Goal: Task Accomplishment & Management: Use online tool/utility

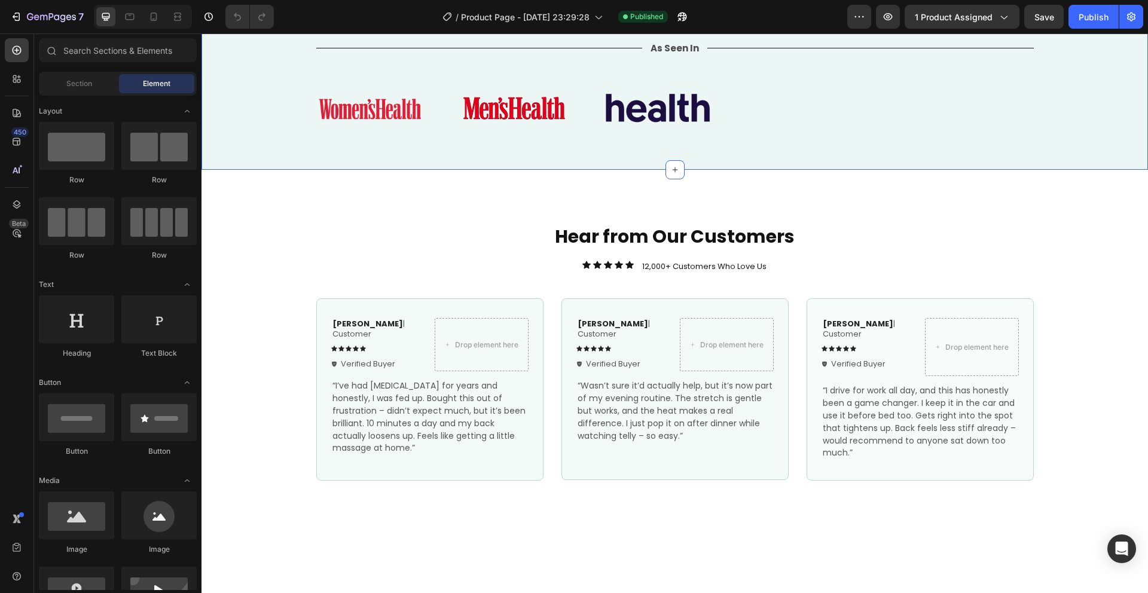
scroll to position [746, 0]
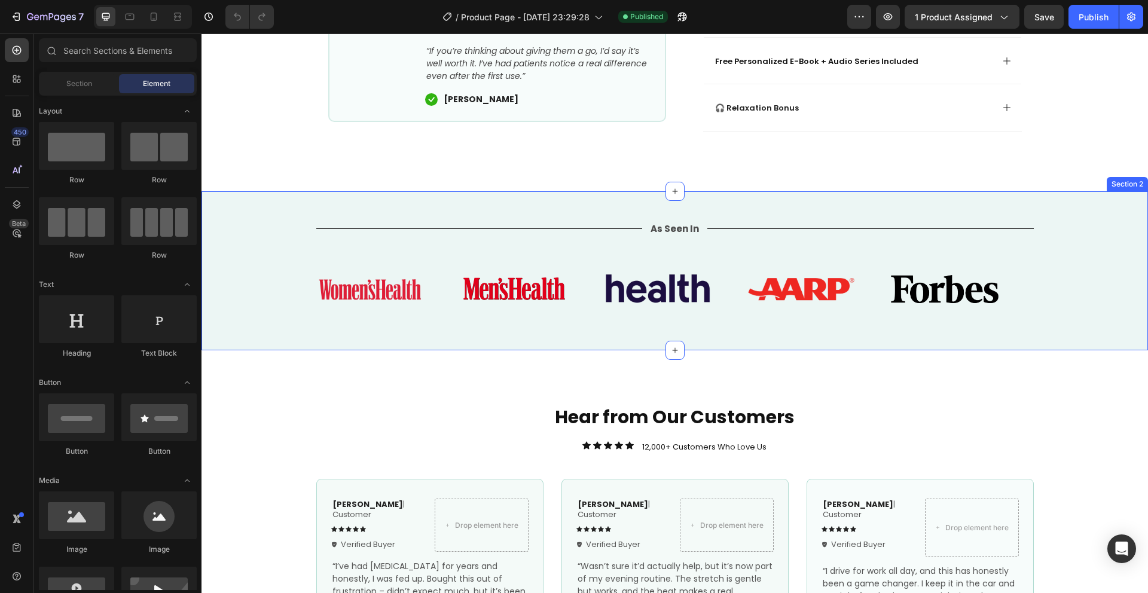
click at [367, 230] on div "Title Line As Seen In Text Block Title Line Row Image Image Image Image Image I…" at bounding box center [674, 270] width 946 height 159
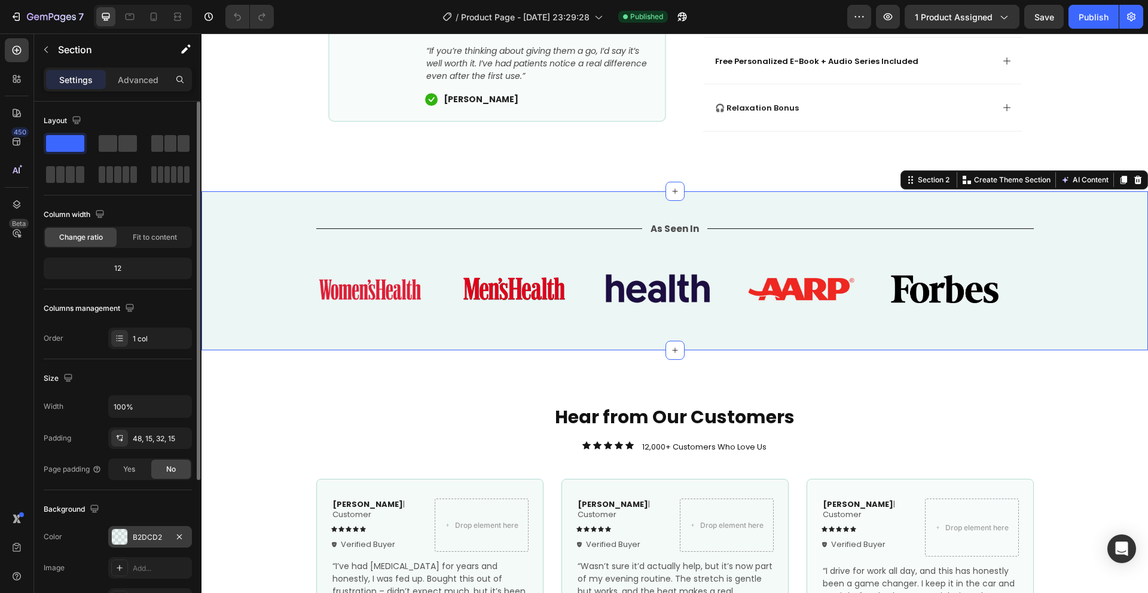
click at [126, 538] on div at bounding box center [120, 537] width 16 height 16
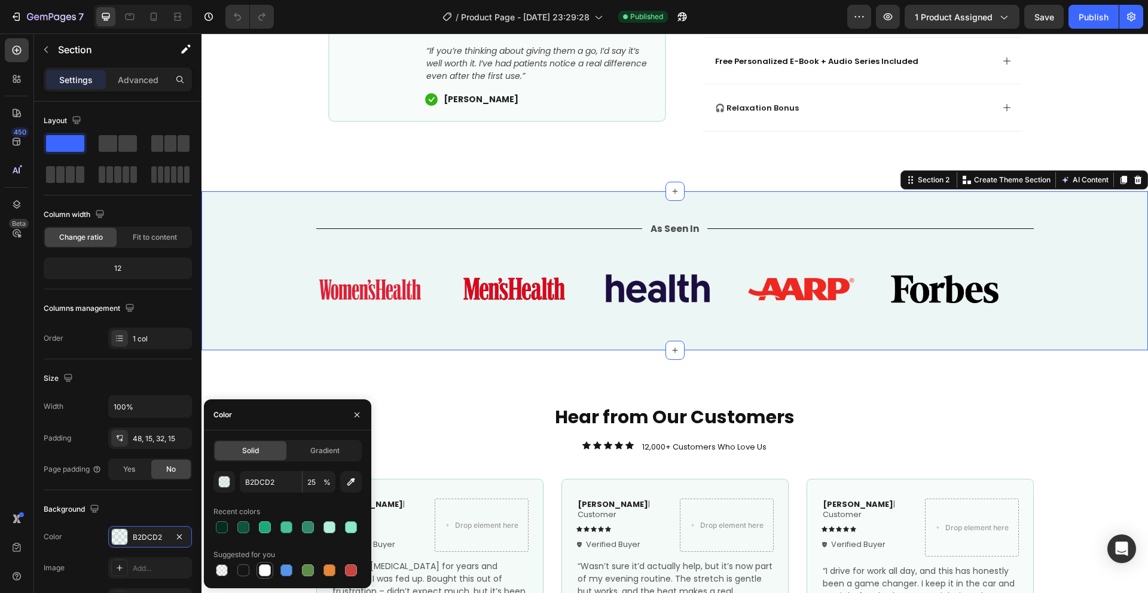
click at [263, 571] on div at bounding box center [265, 570] width 12 height 12
type input "FFFFFF"
type input "100"
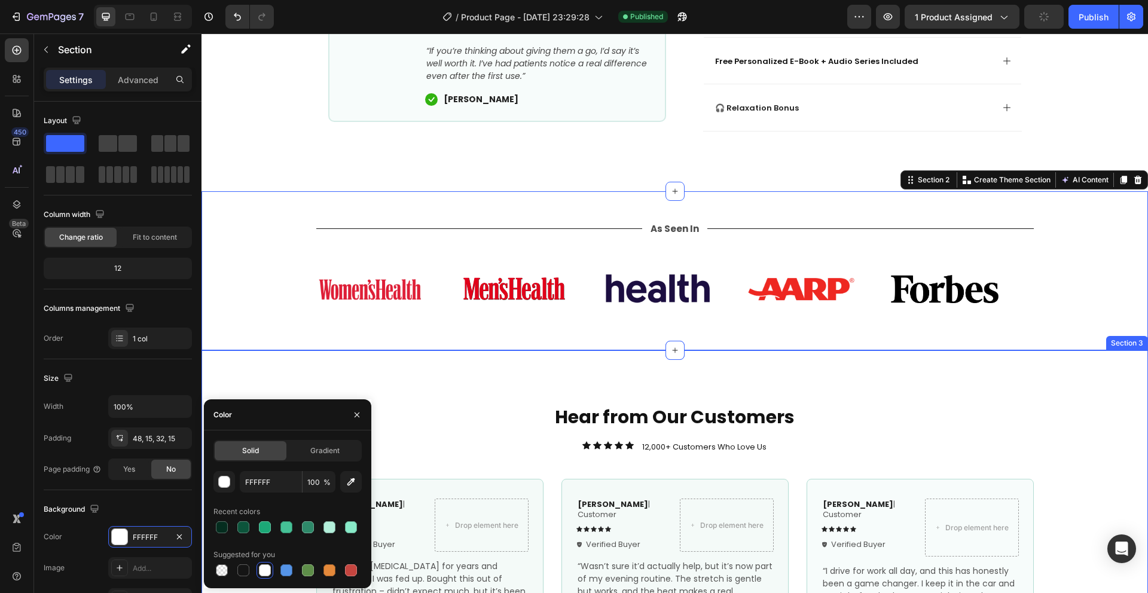
click at [454, 406] on div "Hear from Our Customers Heading Icon Icon Icon Icon Icon Icon List 12,000+ Cust…" at bounding box center [674, 529] width 946 height 359
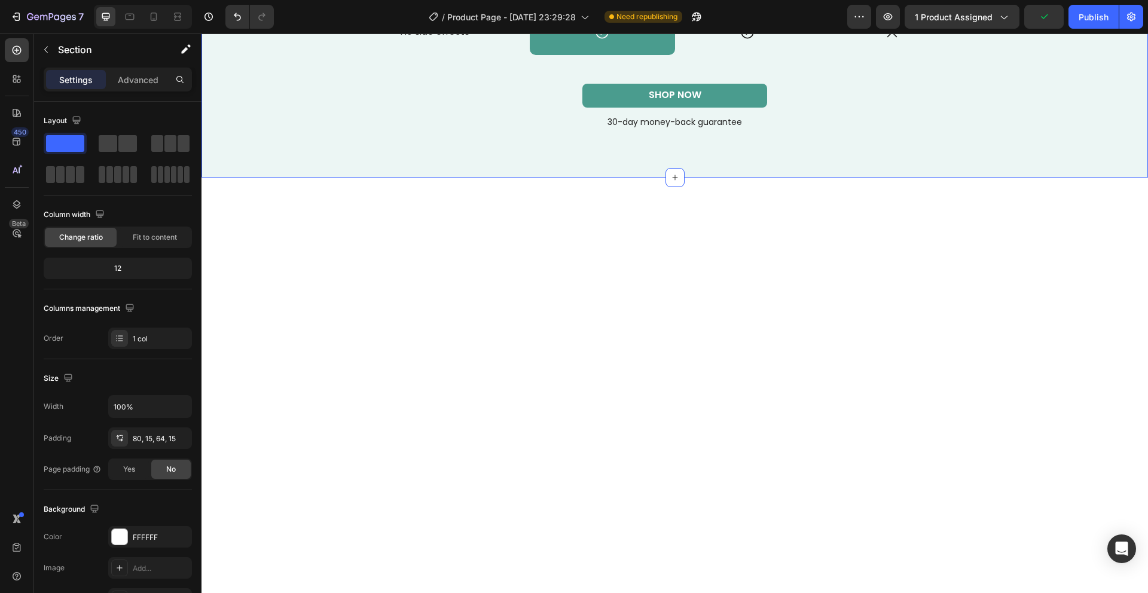
scroll to position [3206, 0]
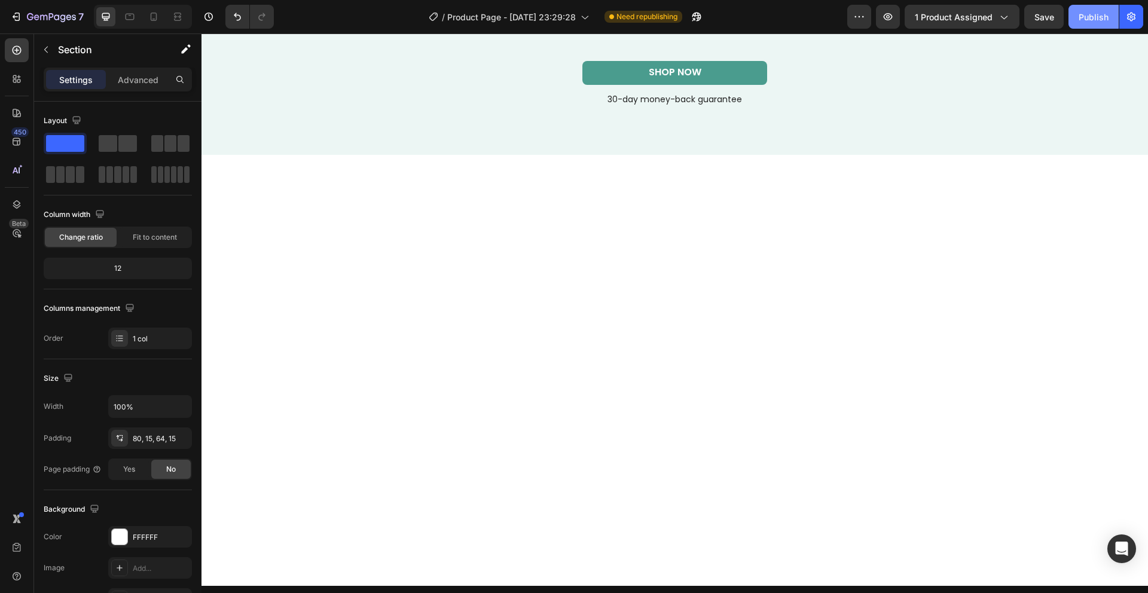
drag, startPoint x: 1085, startPoint y: 21, endPoint x: 1081, endPoint y: 25, distance: 6.4
click at [1086, 22] on div "Publish" at bounding box center [1093, 17] width 30 height 13
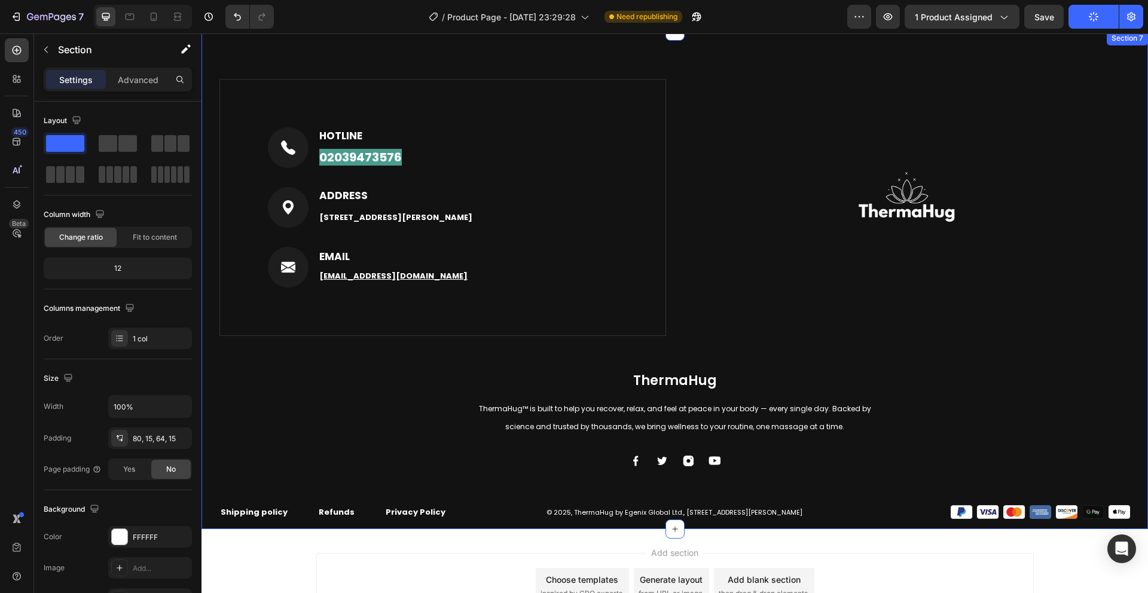
scroll to position [4558, 0]
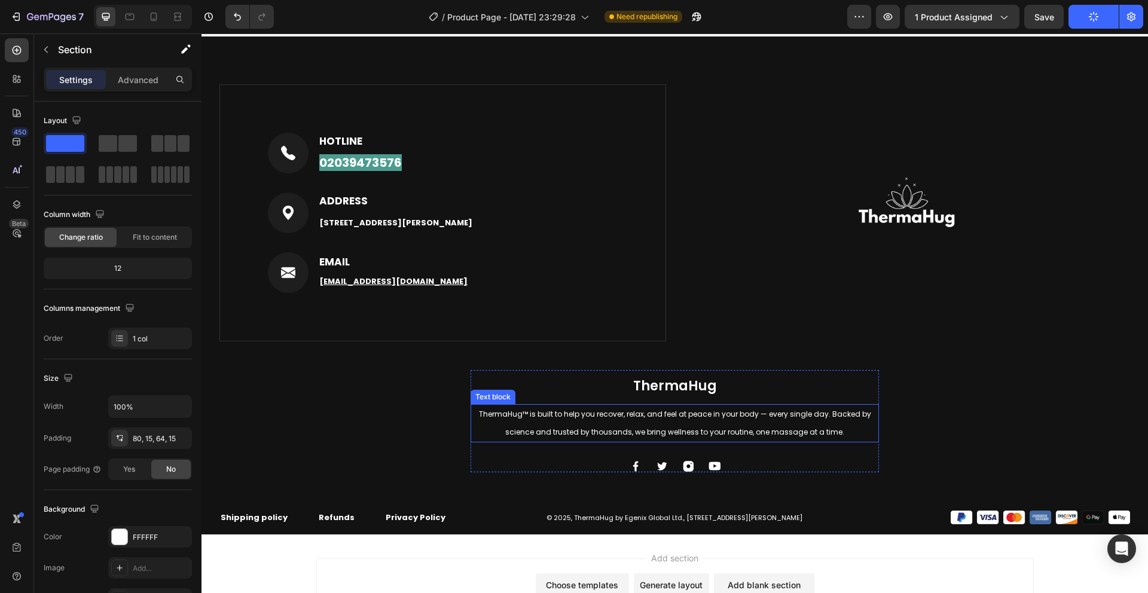
click at [522, 415] on span "ThermaHug™ is built to help you recover, relax, and feel at peace in your body …" at bounding box center [675, 423] width 392 height 28
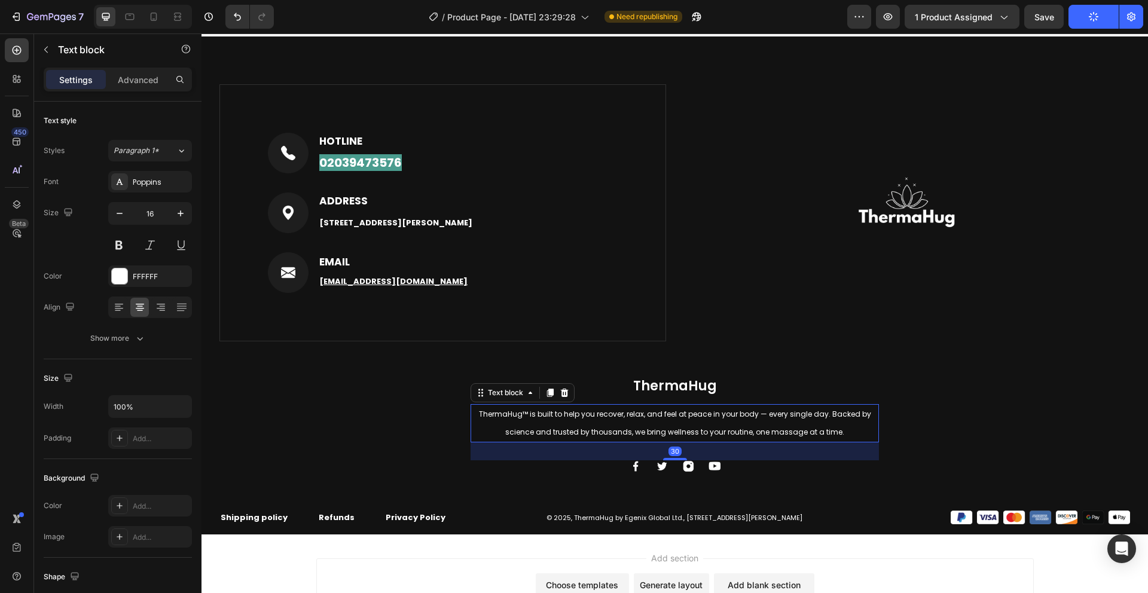
click at [522, 414] on span "ThermaHug™ is built to help you recover, relax, and feel at peace in your body …" at bounding box center [675, 423] width 392 height 28
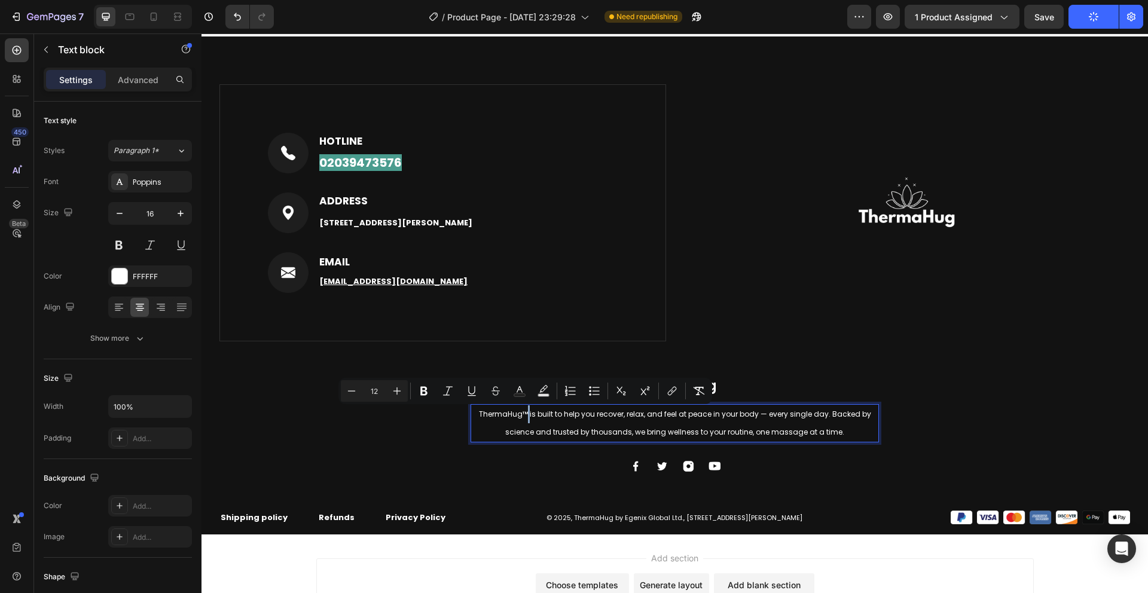
click at [524, 412] on span "ThermaHug™ is built to help you recover, relax, and feel at peace in your body …" at bounding box center [675, 423] width 392 height 28
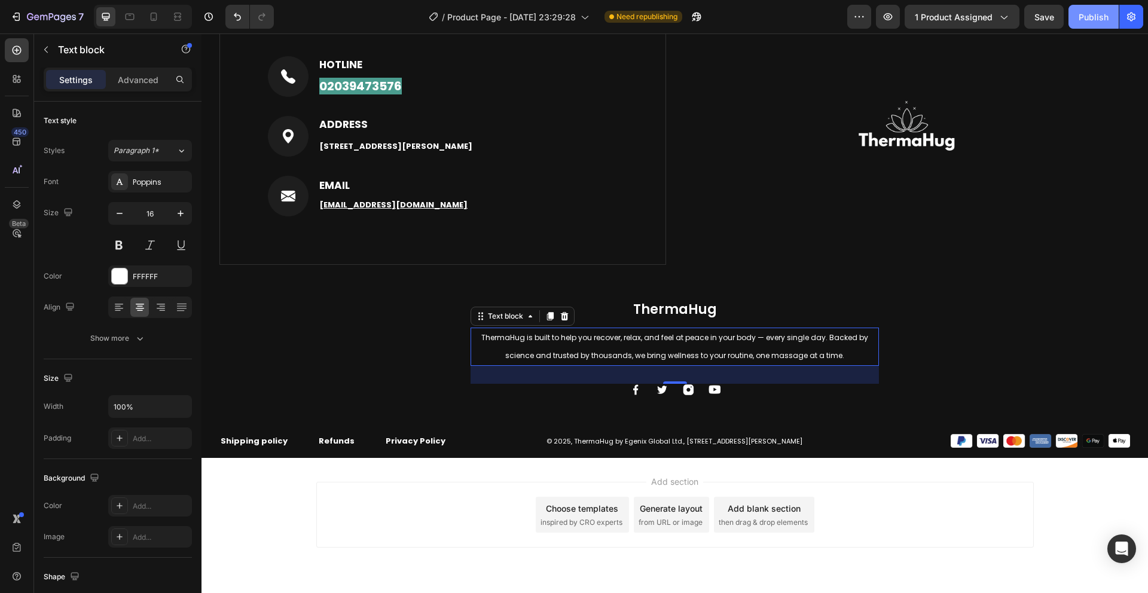
click at [1091, 26] on button "Publish" at bounding box center [1093, 17] width 50 height 24
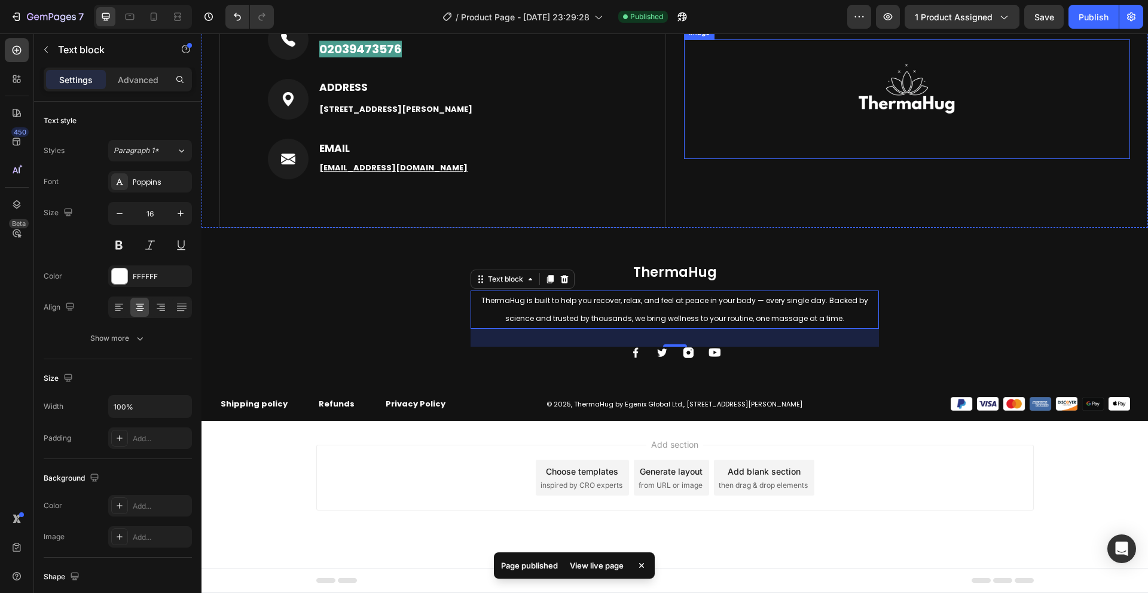
scroll to position [4684, 0]
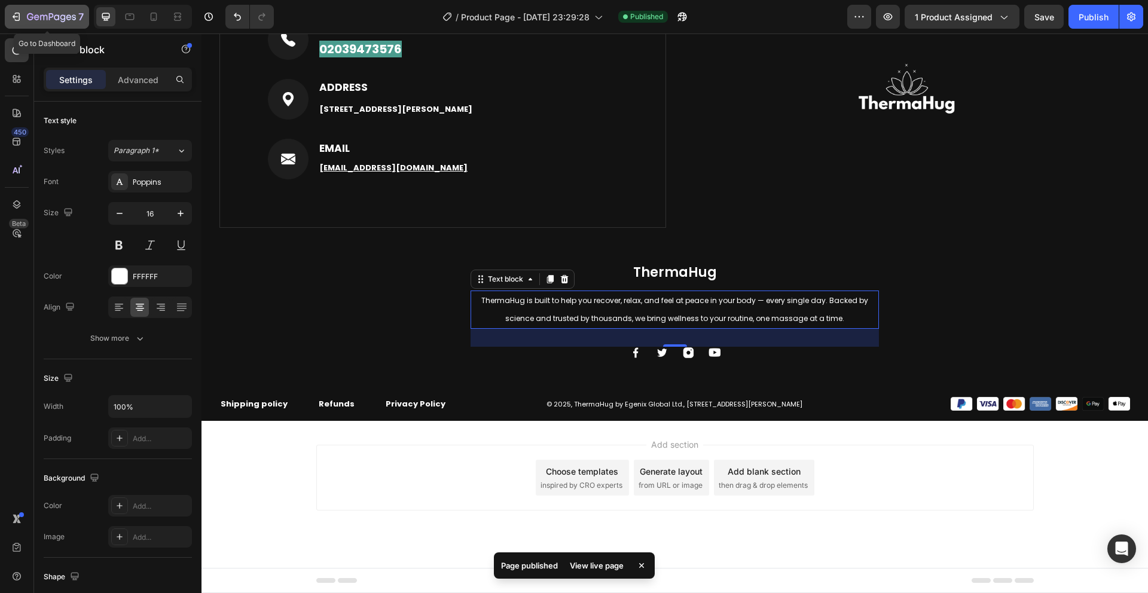
click at [35, 25] on button "7" at bounding box center [47, 17] width 84 height 24
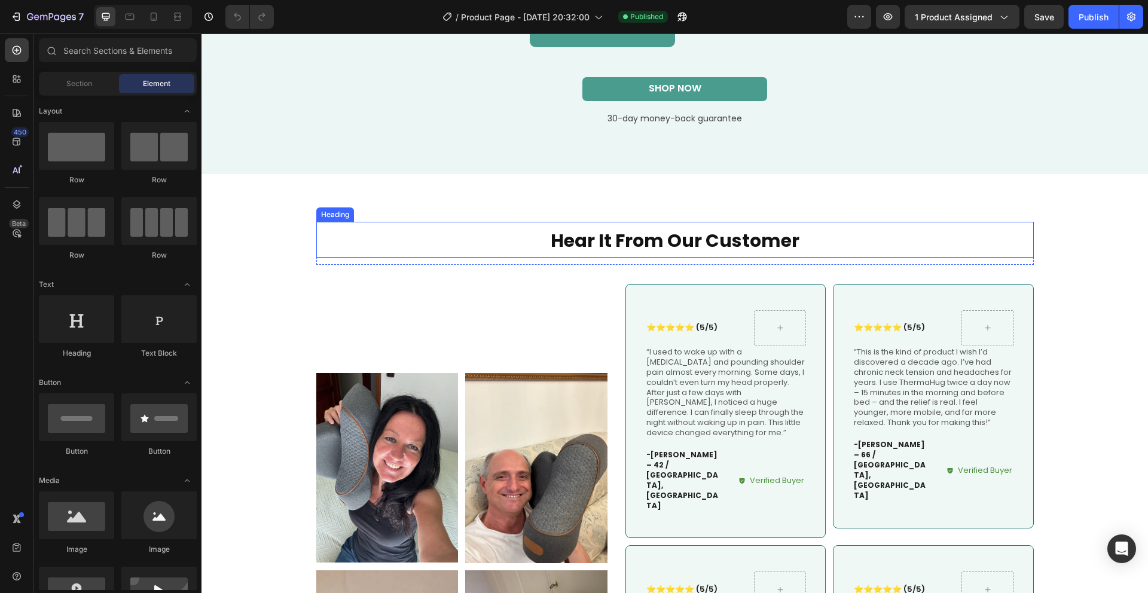
scroll to position [4901, 0]
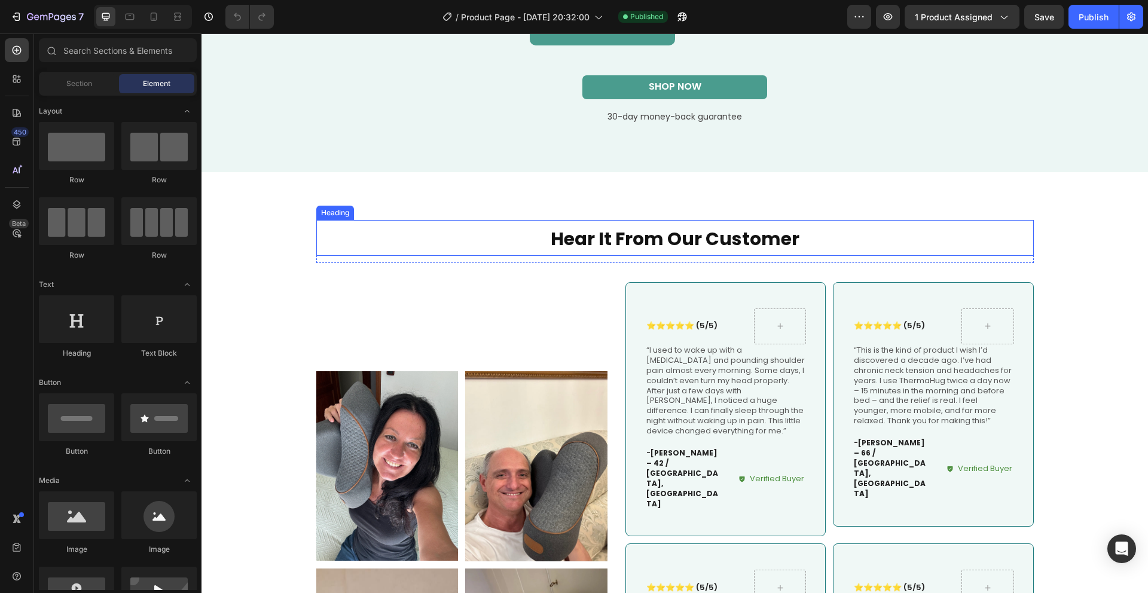
click at [543, 204] on div "Hear It From Our Customer Heading Row Image Image Row Image Image Row ⭐⭐⭐⭐⭐ (5/…" at bounding box center [674, 528] width 946 height 713
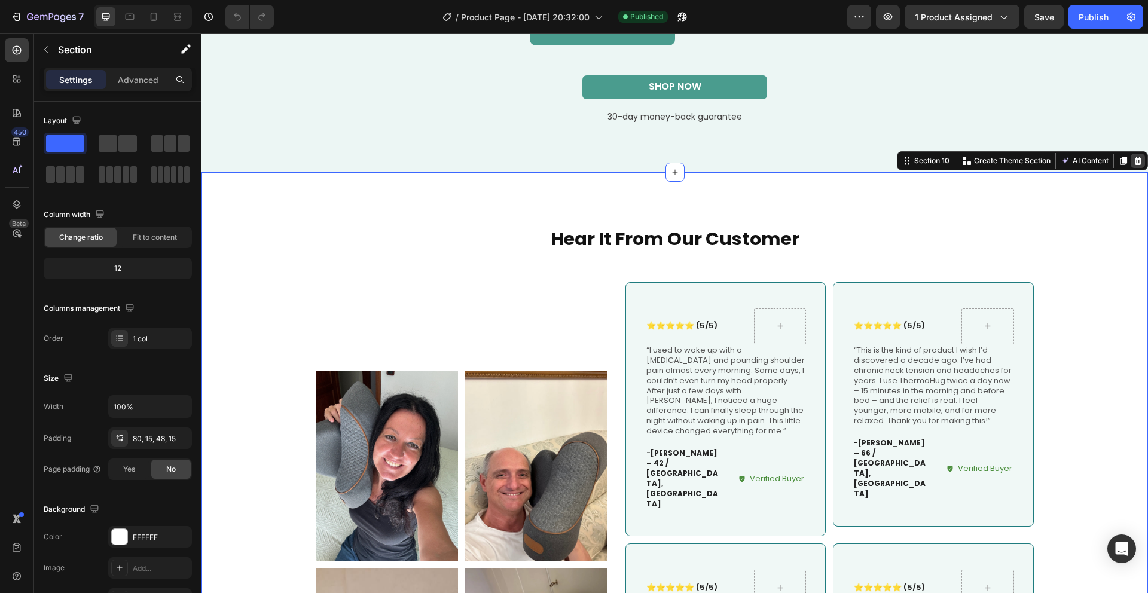
click at [1133, 155] on div at bounding box center [1137, 161] width 14 height 14
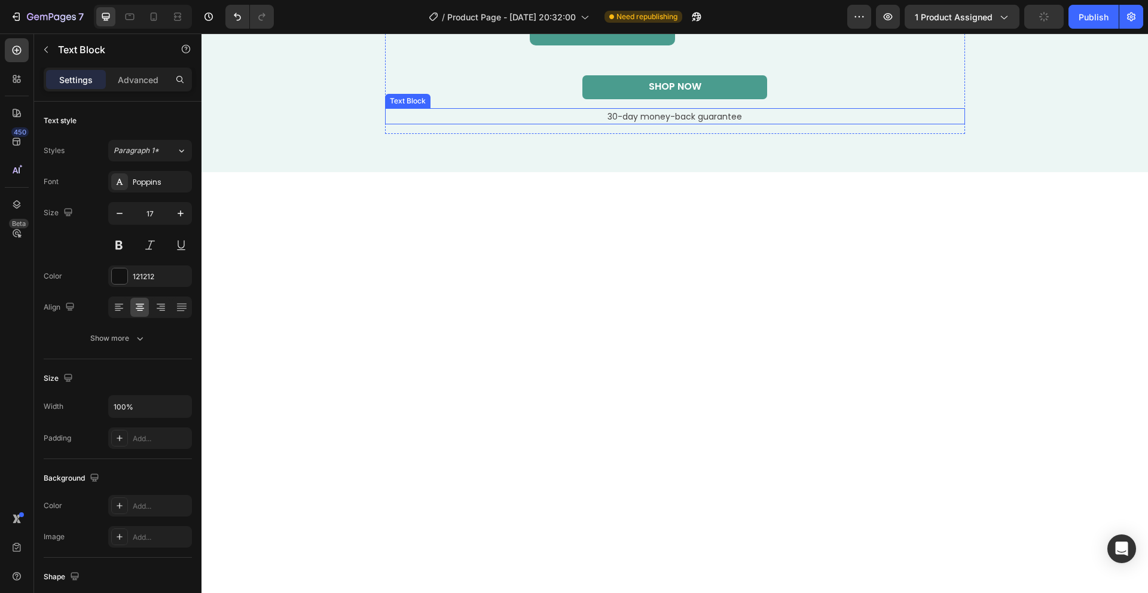
click at [689, 118] on span "30-day money-back guarantee" at bounding box center [674, 117] width 134 height 12
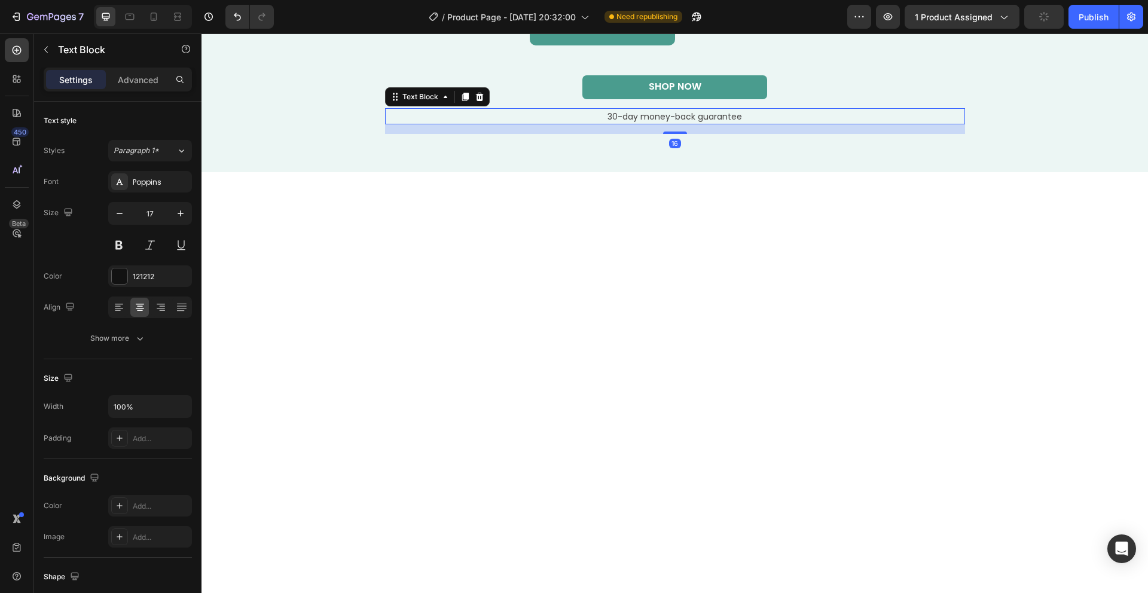
click at [689, 118] on span "30-day money-back guarantee" at bounding box center [674, 117] width 134 height 12
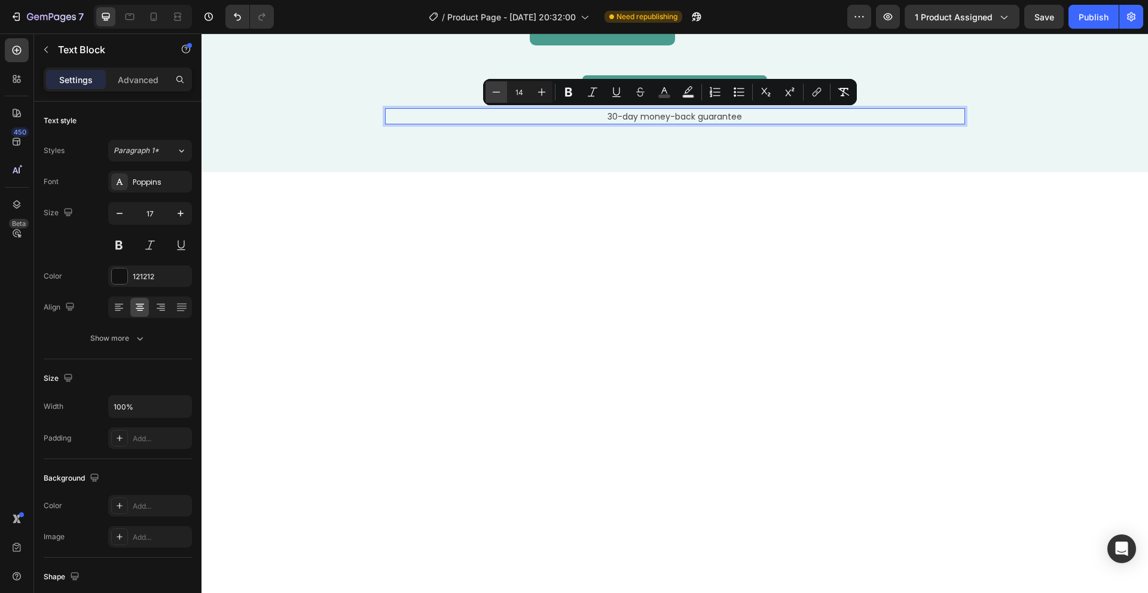
click at [500, 82] on button "Minus" at bounding box center [496, 92] width 22 height 22
type input "13"
click at [530, 201] on div at bounding box center [674, 389] width 946 height 433
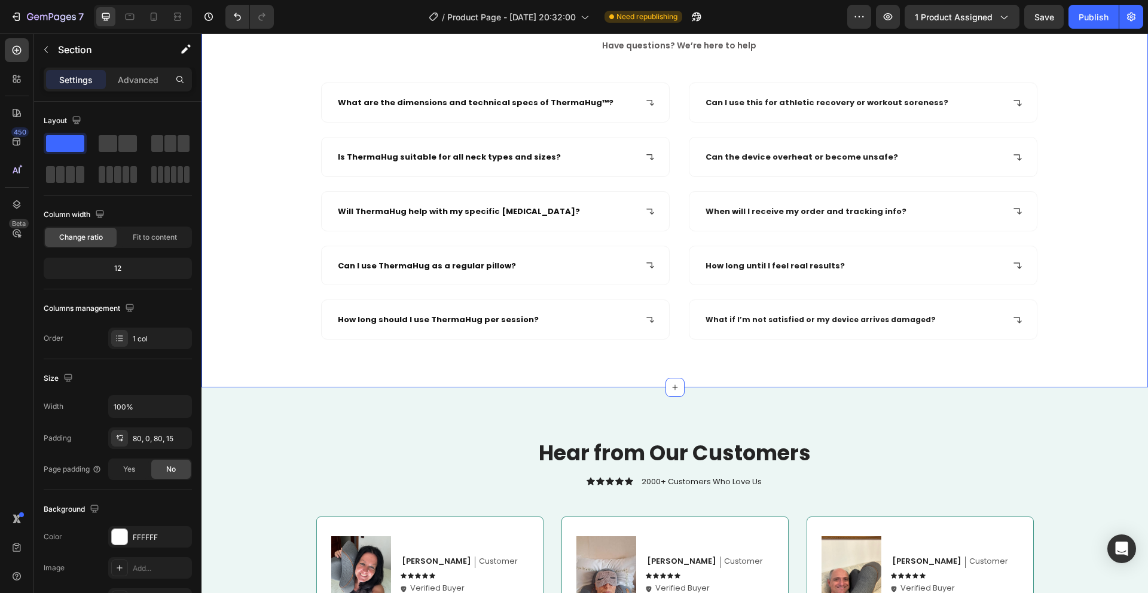
scroll to position [4733, 0]
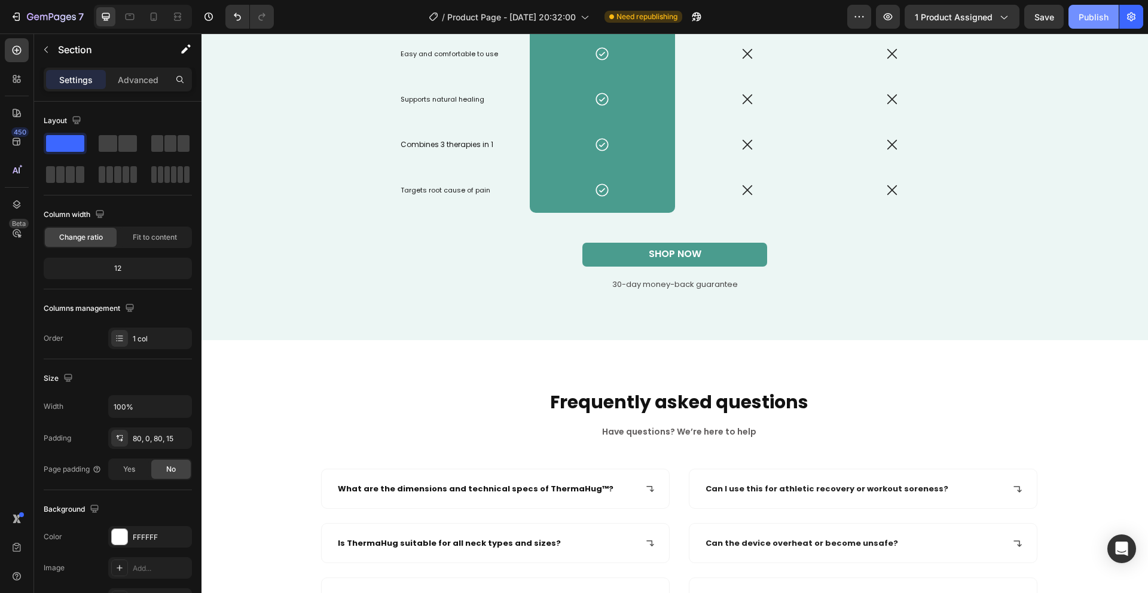
click at [1092, 19] on div "Publish" at bounding box center [1093, 17] width 30 height 13
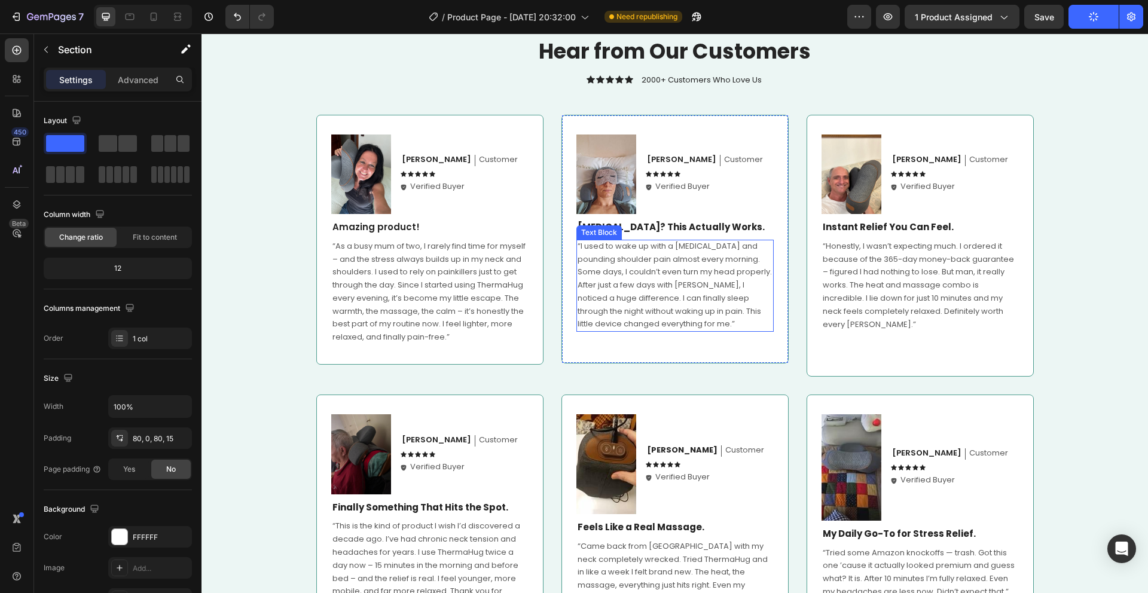
scroll to position [5520, 0]
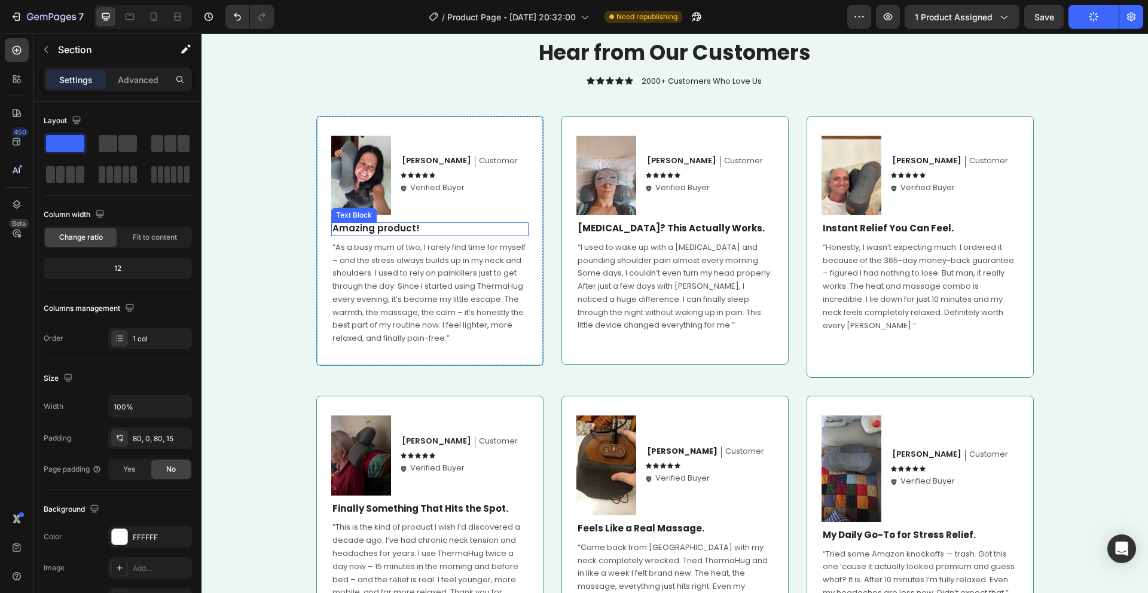
click at [360, 229] on span "Amazing product!" at bounding box center [375, 228] width 87 height 13
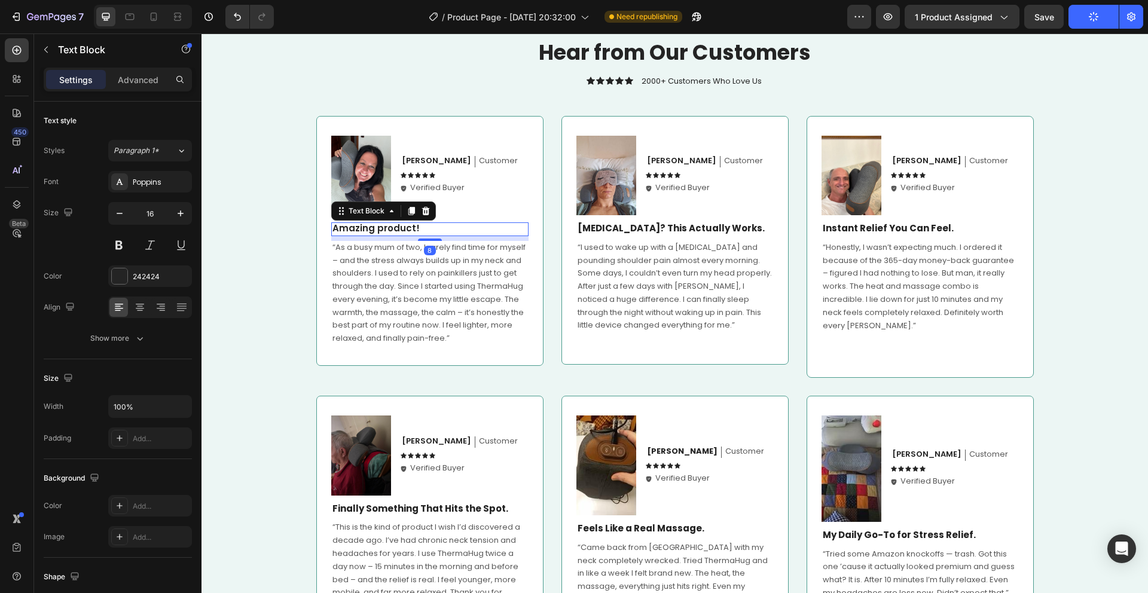
click at [360, 229] on span "Amazing product!" at bounding box center [375, 228] width 87 height 13
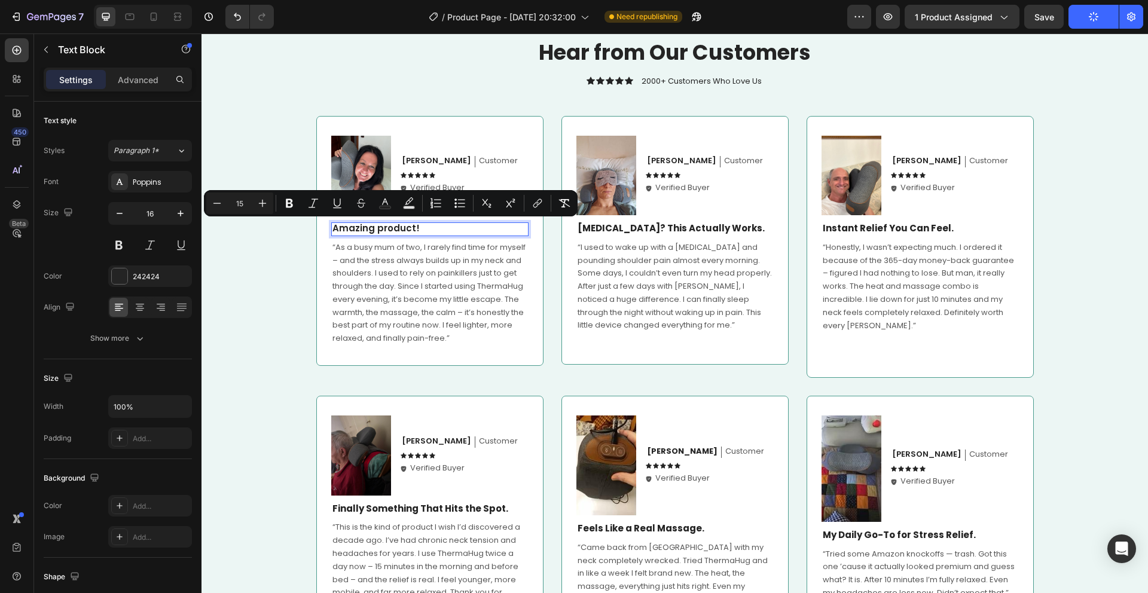
click at [443, 228] on p "Amazing product!" at bounding box center [429, 228] width 195 height 13
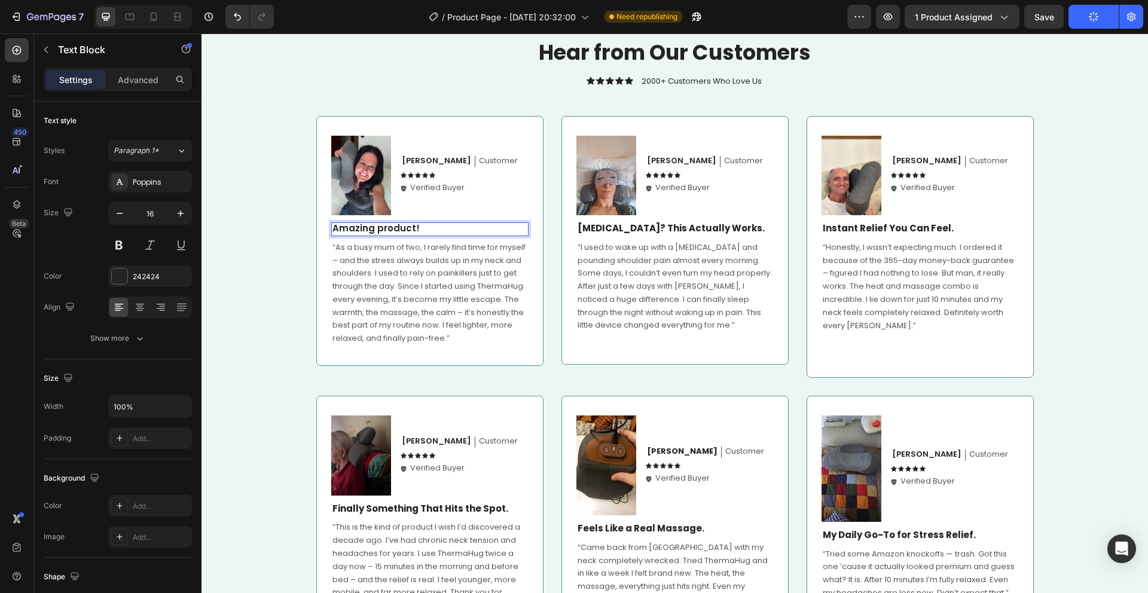
scroll to position [5385, 0]
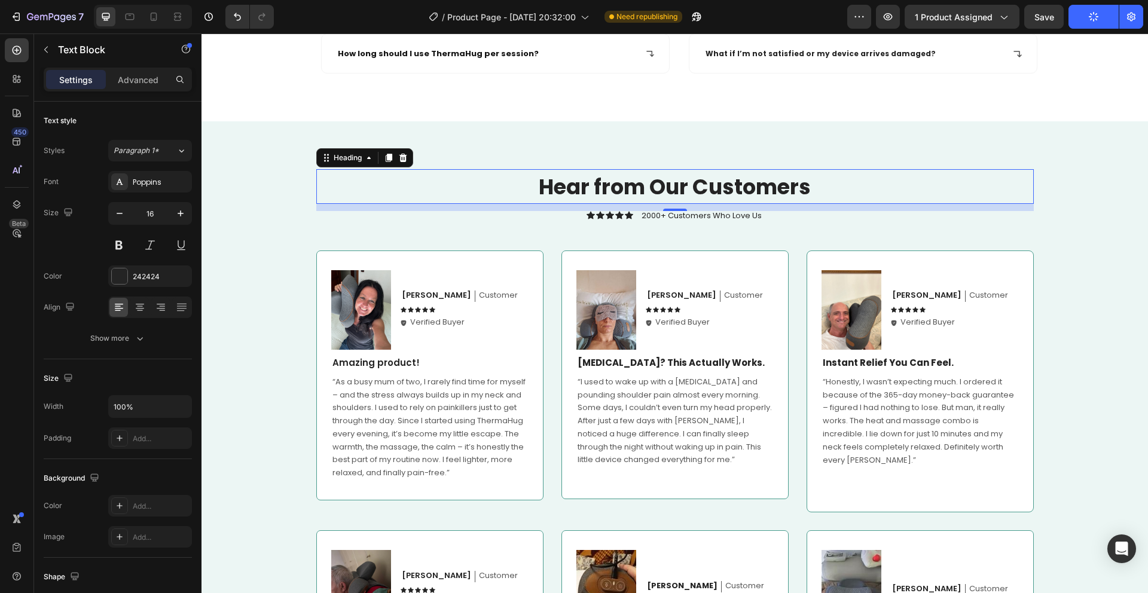
click at [661, 177] on strong "Hear from Our Customers" at bounding box center [675, 186] width 272 height 29
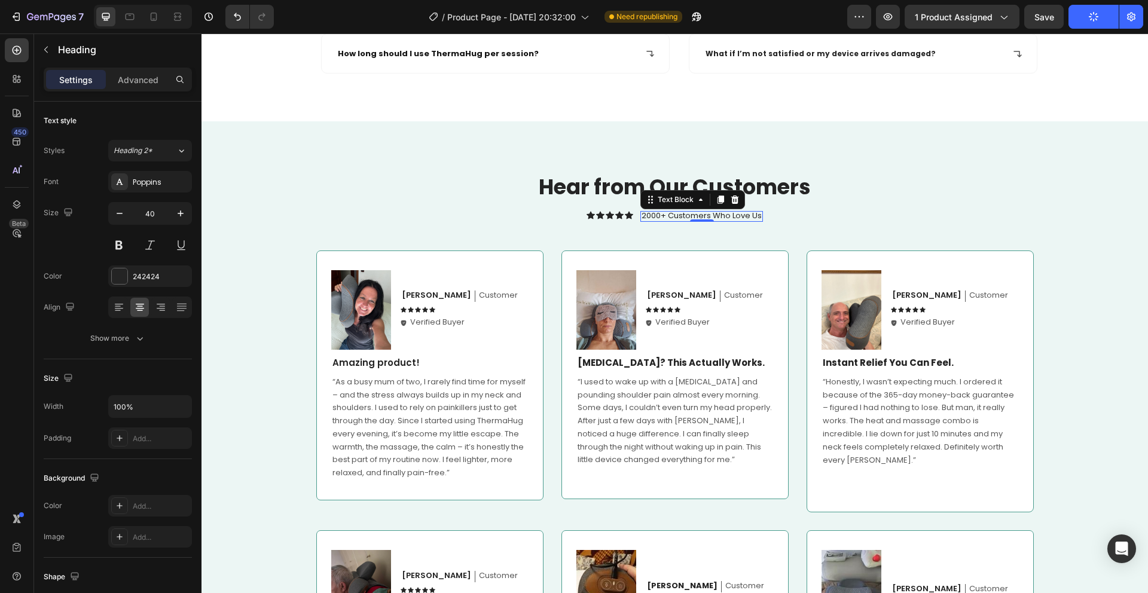
click at [645, 213] on p "2000+ Customers Who Love Us" at bounding box center [701, 216] width 120 height 10
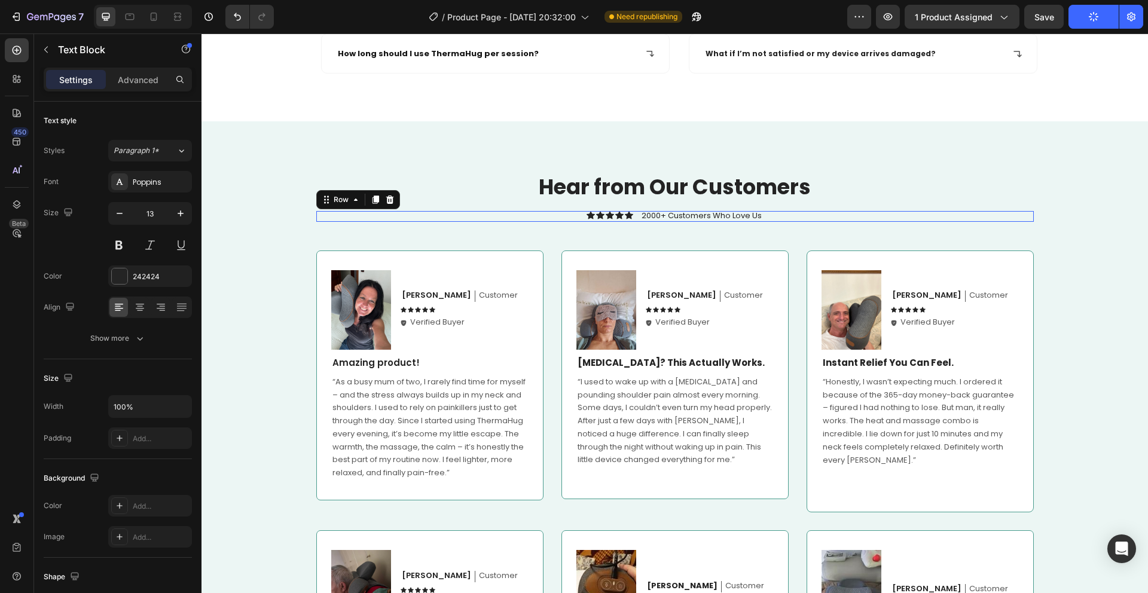
click at [631, 216] on div "Icon Icon Icon Icon Icon Icon List 2000+ Customers Who Love Us Text Block Row 0" at bounding box center [674, 216] width 717 height 11
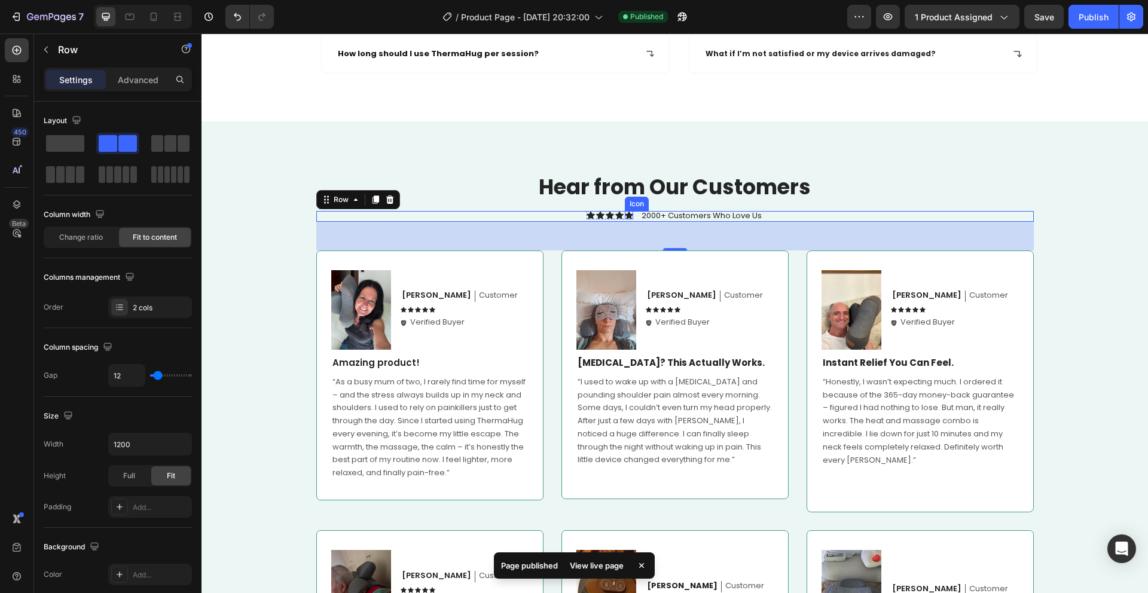
click at [625, 218] on div "Icon" at bounding box center [629, 215] width 8 height 8
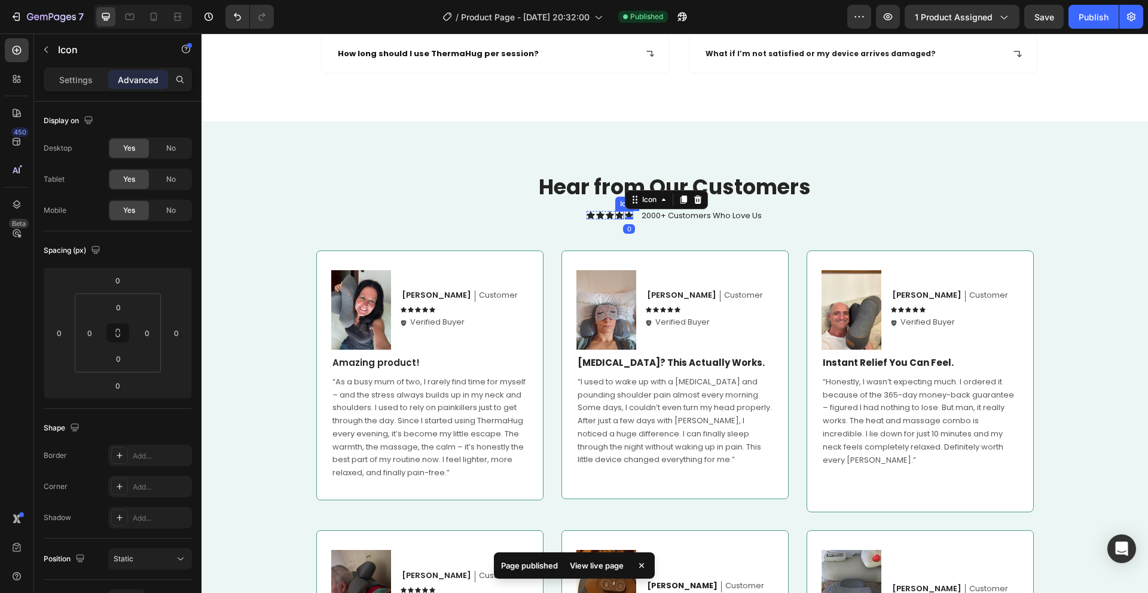
click at [619, 218] on icon at bounding box center [619, 215] width 8 height 8
click at [628, 216] on icon at bounding box center [629, 215] width 8 height 8
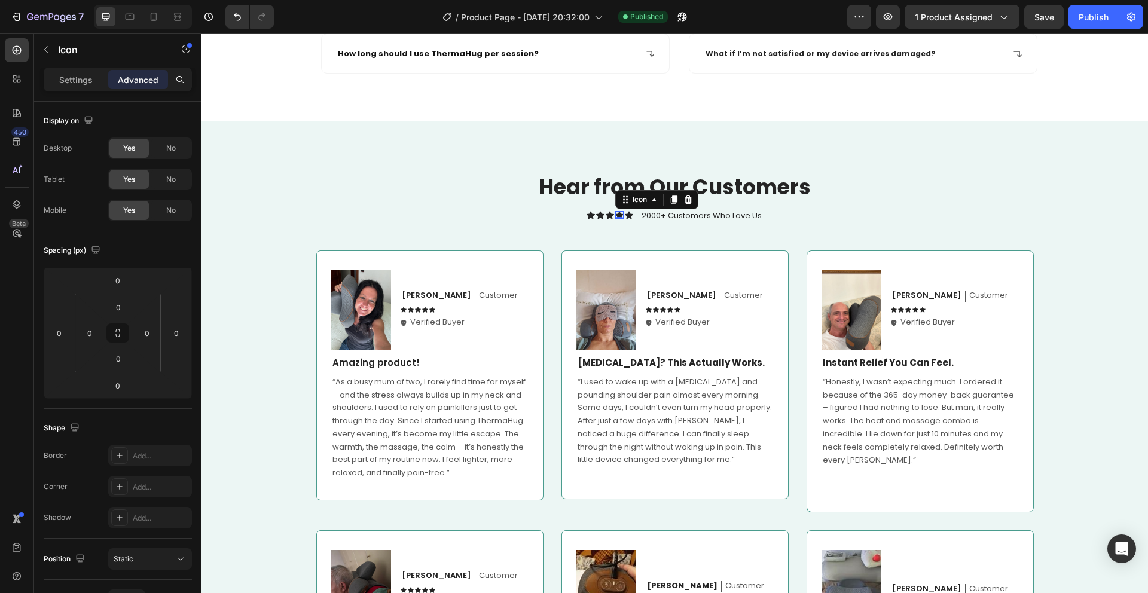
click at [615, 216] on div "Icon 0" at bounding box center [619, 215] width 8 height 8
click at [596, 213] on icon at bounding box center [600, 215] width 8 height 8
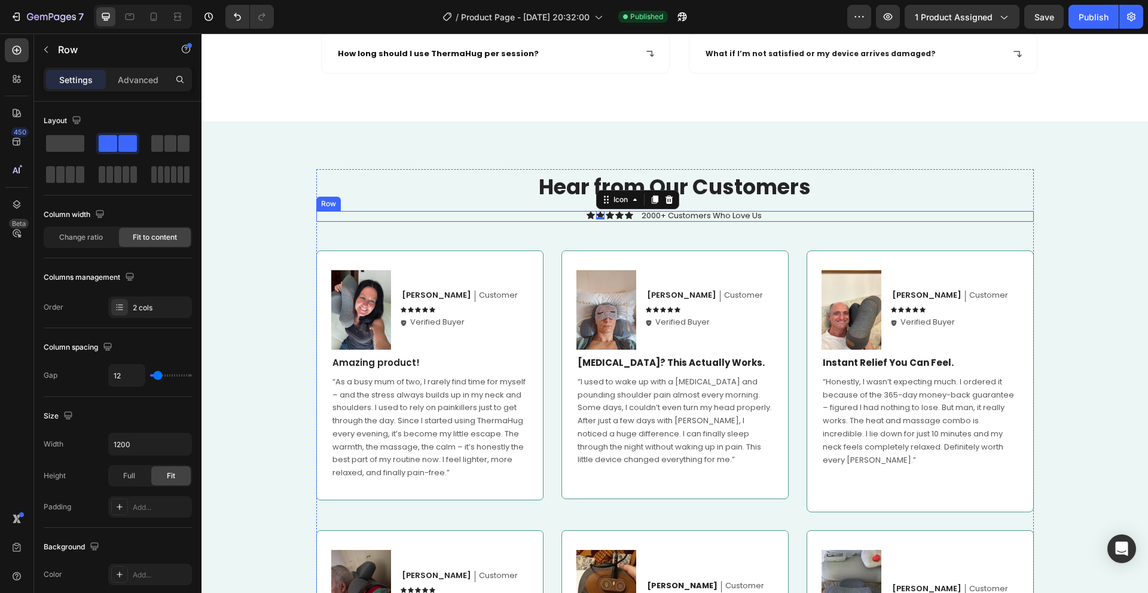
click at [633, 216] on div "Icon Icon 0 Icon Icon Icon Icon List 2000+ Customers Who Love Us Text Block Row" at bounding box center [674, 216] width 717 height 11
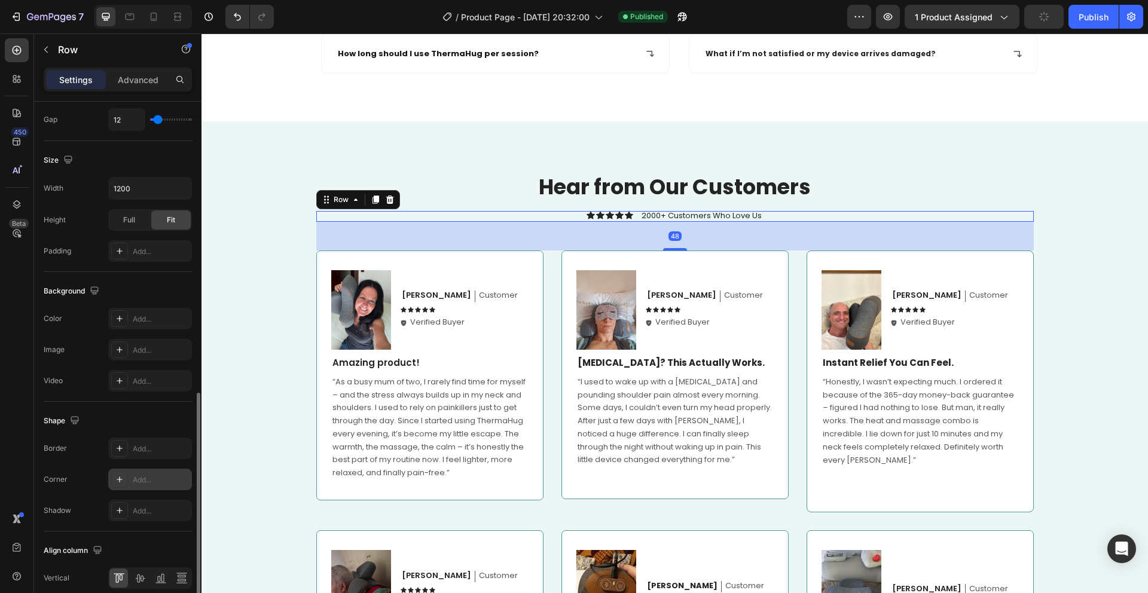
scroll to position [340, 0]
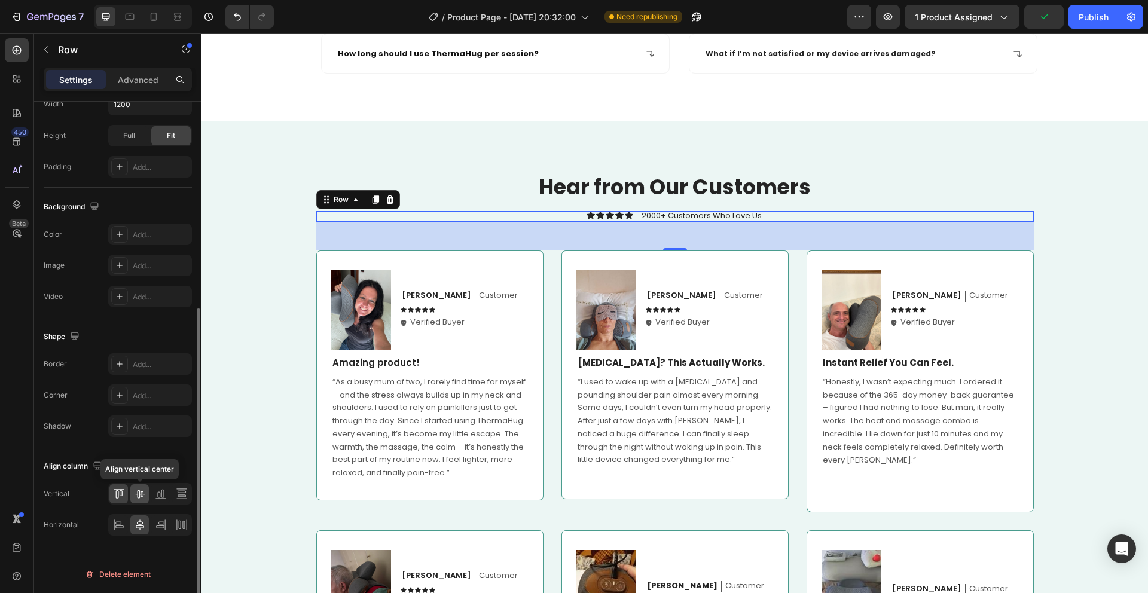
click at [139, 495] on icon at bounding box center [140, 494] width 12 height 12
click at [123, 491] on icon at bounding box center [119, 494] width 12 height 12
drag, startPoint x: 704, startPoint y: 211, endPoint x: 694, endPoint y: 210, distance: 10.2
click at [704, 211] on p "2000+ Customers Who Love Us" at bounding box center [701, 216] width 120 height 10
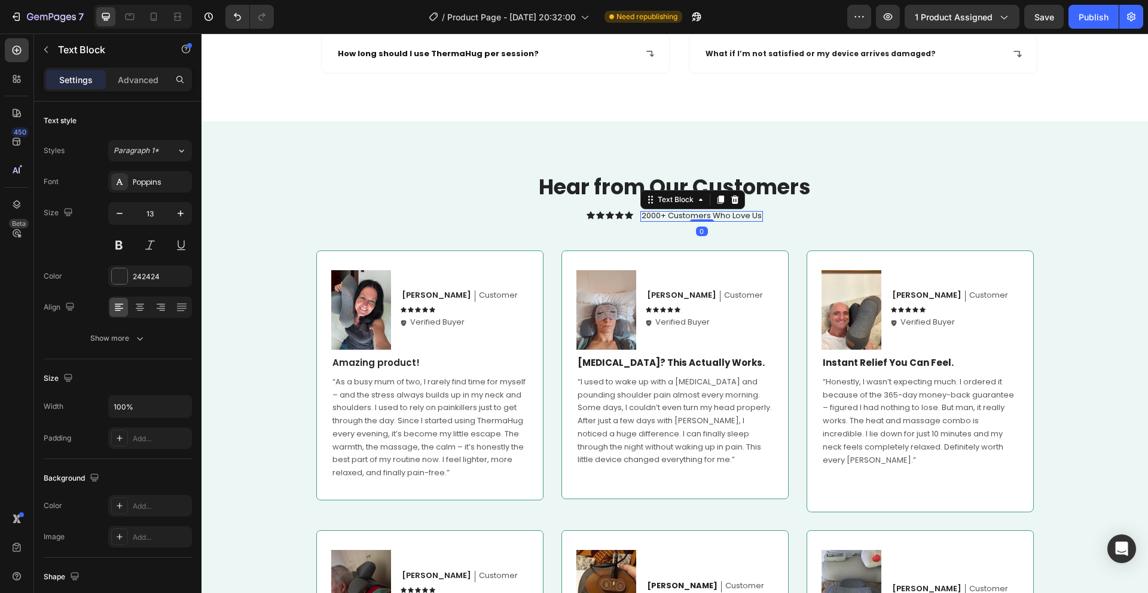
click at [130, 91] on div "Settings Advanced" at bounding box center [117, 85] width 167 height 34
click at [131, 84] on p "Advanced" at bounding box center [138, 80] width 41 height 13
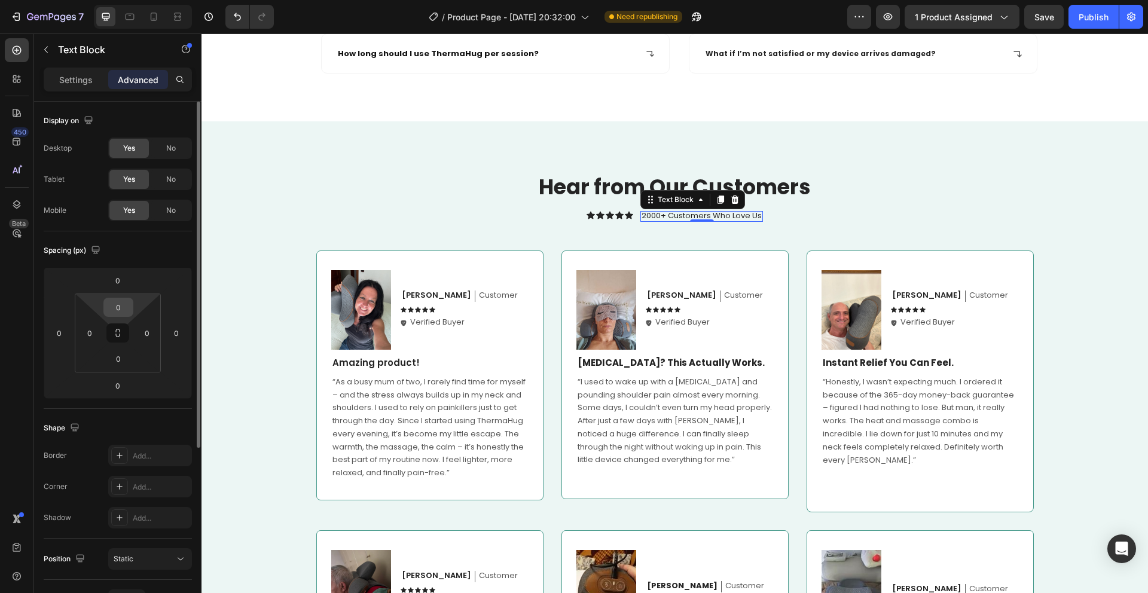
click at [125, 301] on input "0" at bounding box center [118, 307] width 24 height 18
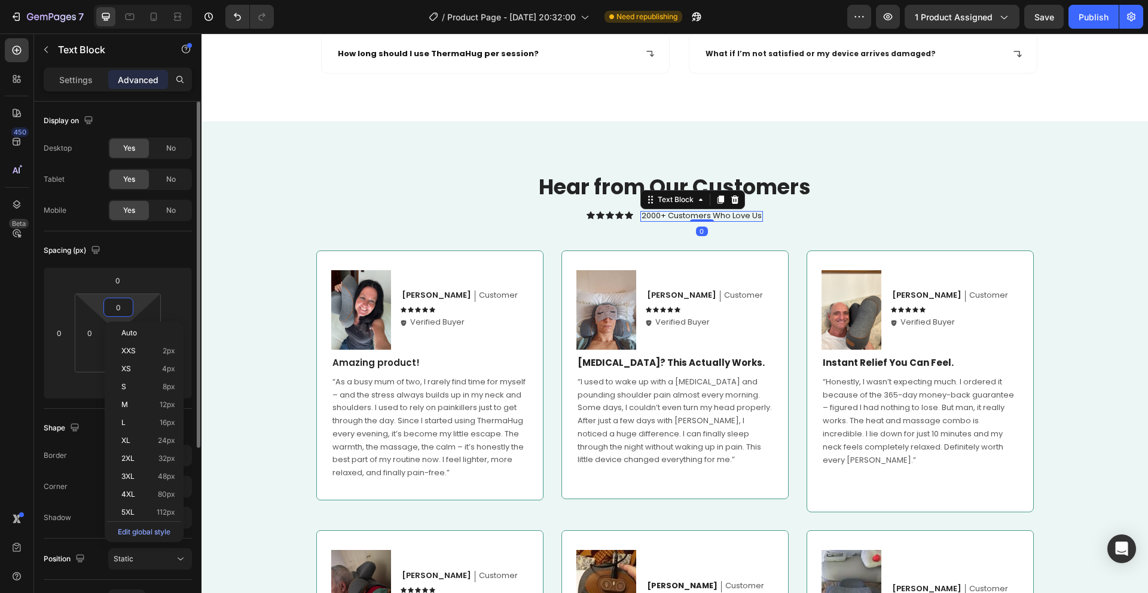
type input "2"
type input "1"
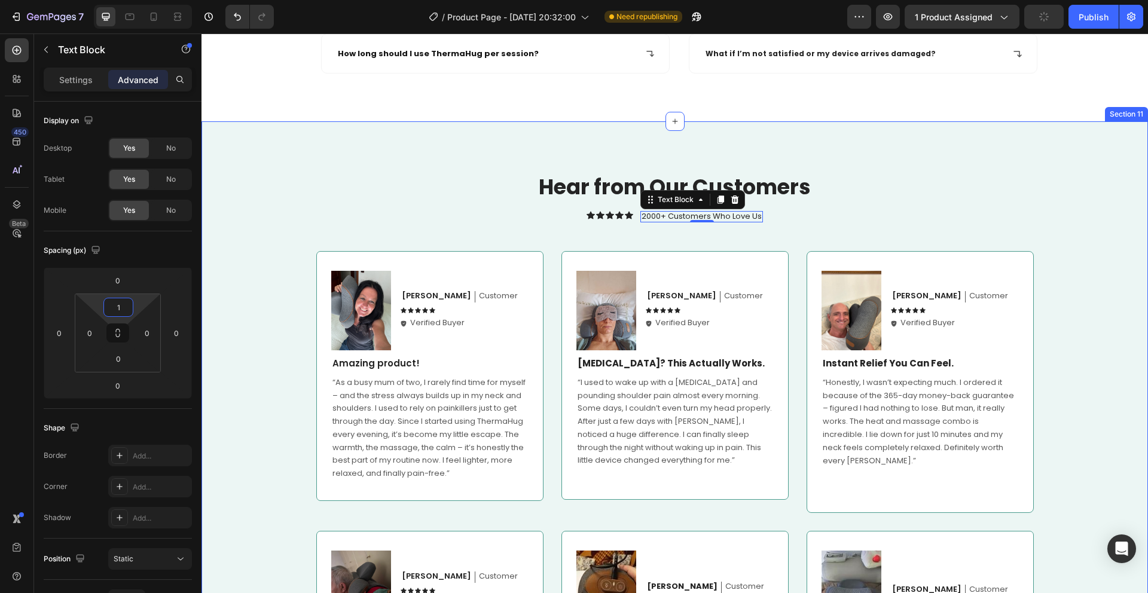
click at [437, 130] on div "Hear from Our Customers Heading Icon Icon Icon Icon Icon Icon List 2000+ Custom…" at bounding box center [674, 472] width 946 height 702
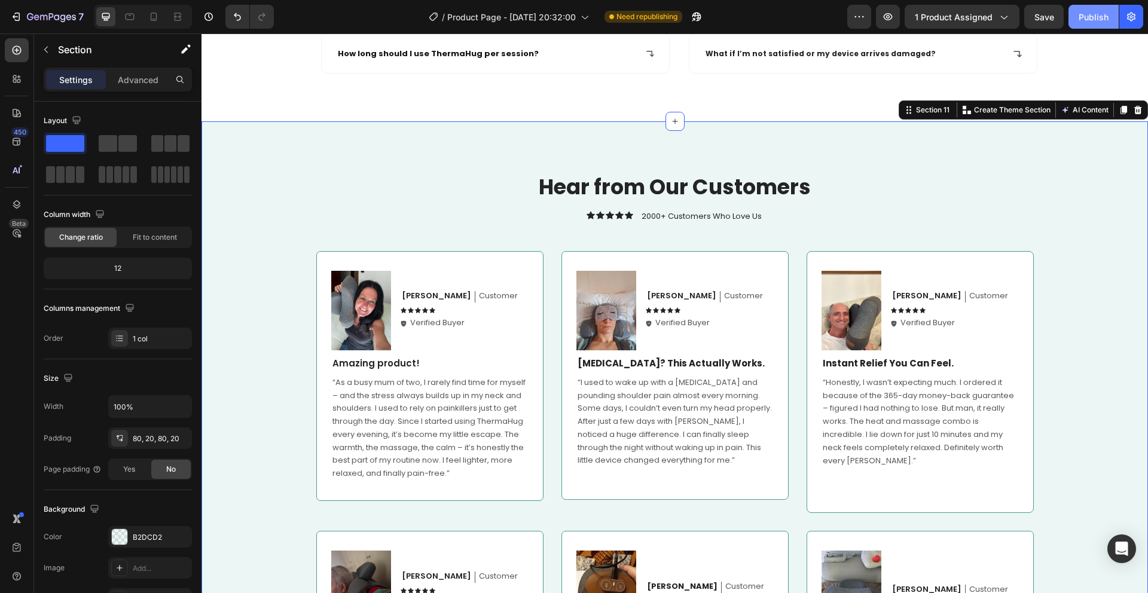
click at [1094, 25] on button "Publish" at bounding box center [1093, 17] width 50 height 24
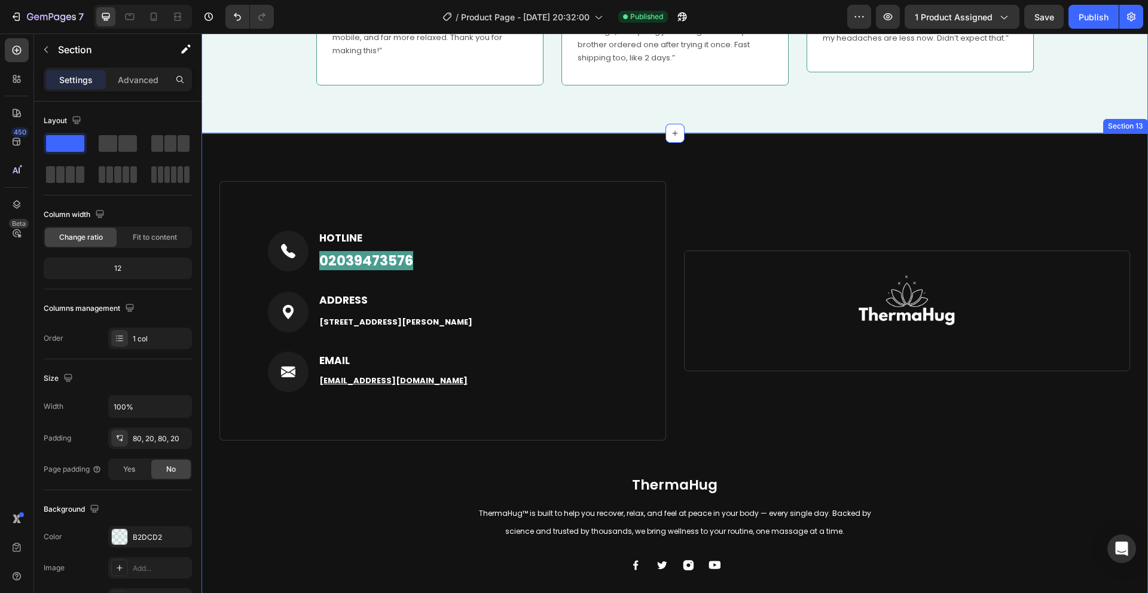
scroll to position [6238, 0]
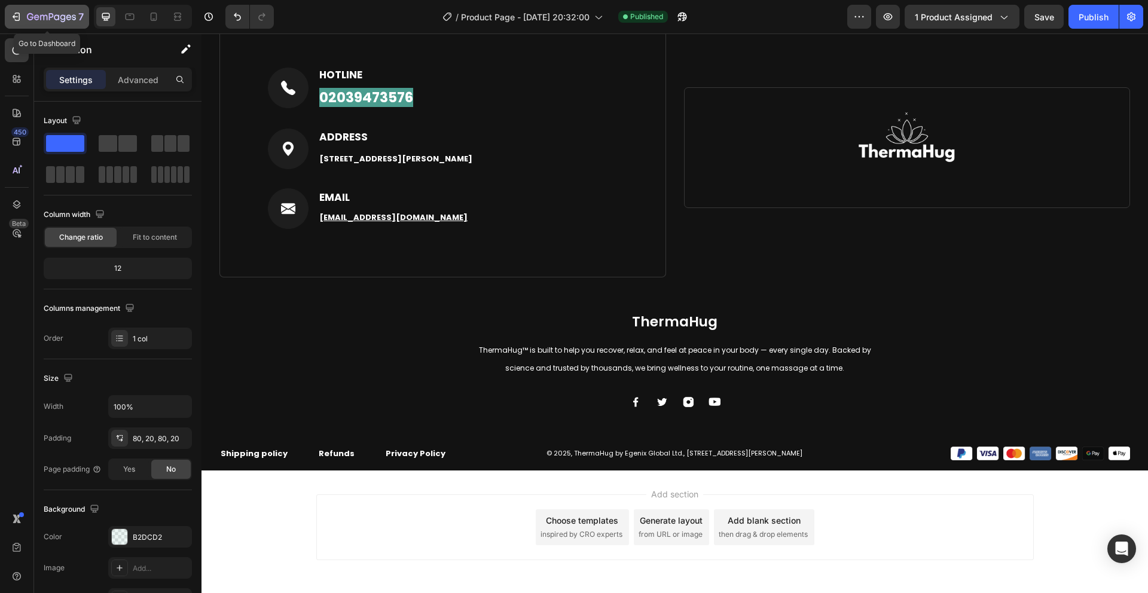
click at [30, 16] on icon "button" at bounding box center [30, 16] width 7 height 7
